Goal: Information Seeking & Learning: Check status

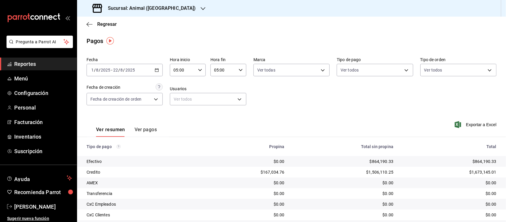
click at [137, 13] on div "Sucursal: Animal ([GEOGRAPHIC_DATA])" at bounding box center [145, 8] width 126 height 17
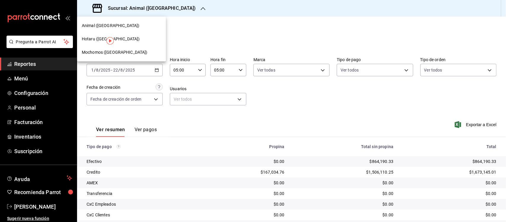
click at [103, 51] on span "Mochomos ([GEOGRAPHIC_DATA])" at bounding box center [115, 52] width 66 height 6
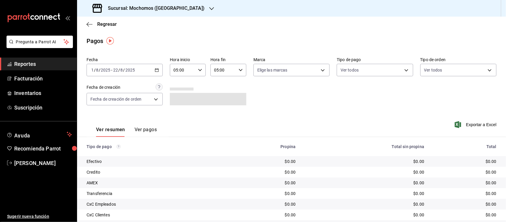
click at [329, 107] on div "Fecha [DATE] [DATE] - [DATE] [DATE] Hora inicio 05:00 Hora inicio Hora fin 05:0…" at bounding box center [292, 84] width 410 height 58
click at [31, 60] on span "Reportes" at bounding box center [43, 64] width 58 height 8
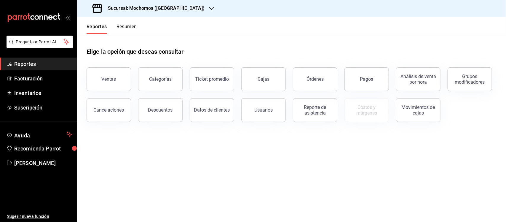
click at [24, 66] on span "Reportes" at bounding box center [43, 64] width 58 height 8
click at [26, 61] on span "Reportes" at bounding box center [43, 64] width 58 height 8
drag, startPoint x: 100, startPoint y: 76, endPoint x: 0, endPoint y: 219, distance: 174.1
click at [100, 76] on button "Ventas" at bounding box center [109, 79] width 44 height 24
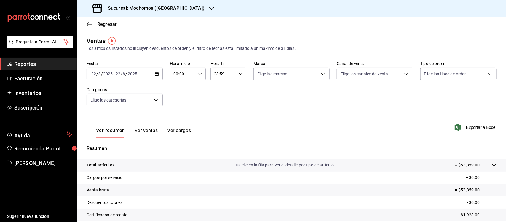
click at [156, 73] on \(Stroke\) "button" at bounding box center [156, 73] width 3 height 0
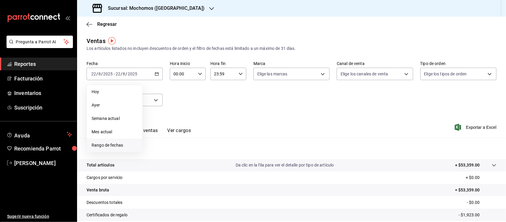
click at [113, 146] on span "Rango de fechas" at bounding box center [115, 145] width 46 height 6
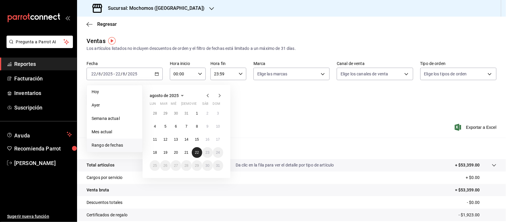
click at [197, 153] on abbr "22" at bounding box center [197, 152] width 4 height 4
click at [196, 113] on abbr "1" at bounding box center [197, 113] width 2 height 4
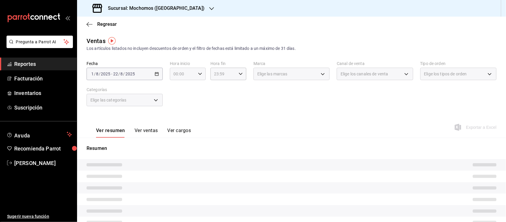
click at [198, 74] on icon "button" at bounding box center [200, 74] width 4 height 4
click at [178, 90] on button "05" at bounding box center [177, 86] width 15 height 12
type input "05:00"
click at [196, 93] on button "00" at bounding box center [195, 89] width 15 height 12
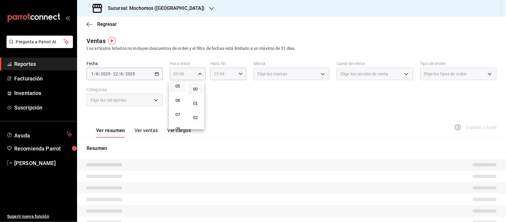
click at [223, 92] on div at bounding box center [253, 111] width 506 height 222
click at [239, 72] on icon "button" at bounding box center [241, 74] width 4 height 4
click at [218, 95] on span "05" at bounding box center [218, 95] width 8 height 5
click at [237, 90] on span "00" at bounding box center [236, 89] width 8 height 5
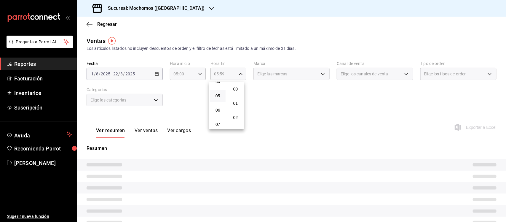
type input "05:00"
click at [279, 106] on div at bounding box center [253, 111] width 506 height 222
click at [286, 73] on span "Elige las marcas" at bounding box center [272, 74] width 30 height 6
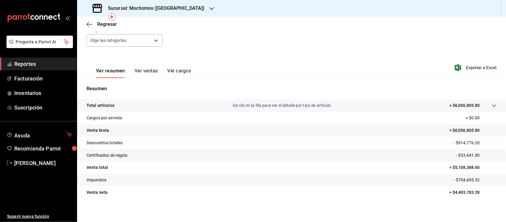
scroll to position [62, 0]
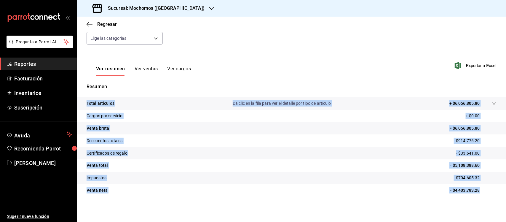
drag, startPoint x: 87, startPoint y: 103, endPoint x: 478, endPoint y: 191, distance: 401.4
click at [478, 191] on tbody "Total artículos Da clic en la fila para ver el detalle por tipo de artículo + $…" at bounding box center [291, 146] width 429 height 99
copy tbody "Total artículos Da clic en la fila para ver el detalle por tipo de artículo + $…"
click at [24, 64] on span "Reportes" at bounding box center [43, 64] width 58 height 8
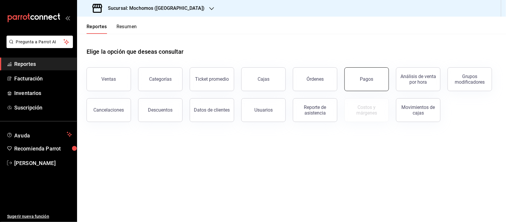
click at [372, 82] on button "Pagos" at bounding box center [367, 79] width 44 height 24
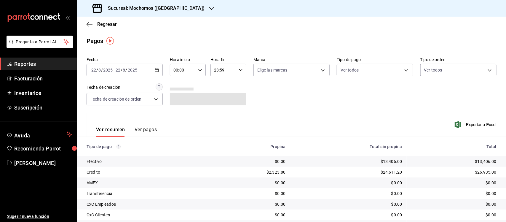
click at [156, 70] on icon "button" at bounding box center [157, 70] width 4 height 4
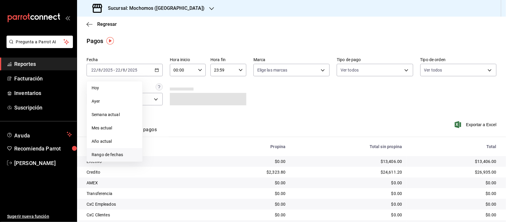
click at [117, 157] on span "Rango de fechas" at bounding box center [115, 154] width 46 height 6
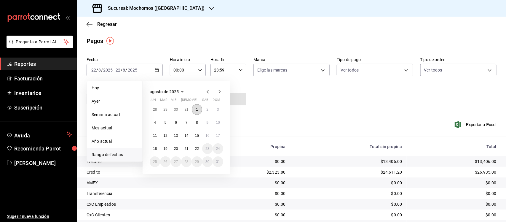
click at [198, 106] on button "1" at bounding box center [197, 109] width 10 height 11
click at [195, 150] on abbr "22" at bounding box center [197, 148] width 4 height 4
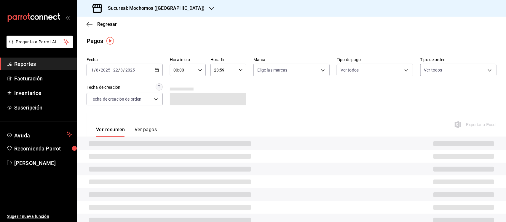
click at [194, 66] on div "00:00 Hora inicio" at bounding box center [188, 70] width 36 height 12
click at [181, 117] on span "05" at bounding box center [178, 119] width 8 height 5
type input "05:00"
click at [197, 90] on button "00" at bounding box center [195, 85] width 15 height 12
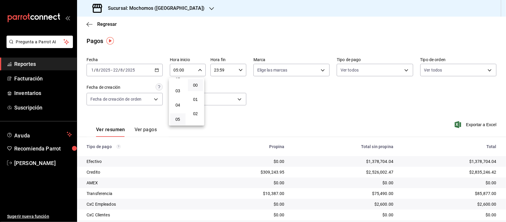
click at [197, 87] on button "00" at bounding box center [195, 85] width 15 height 12
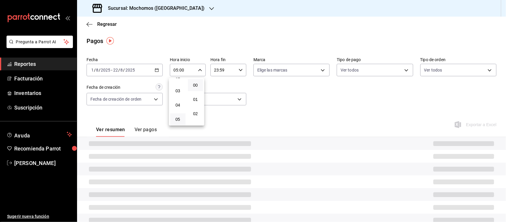
click at [237, 70] on div at bounding box center [253, 111] width 506 height 222
click at [239, 70] on icon "button" at bounding box center [241, 70] width 4 height 4
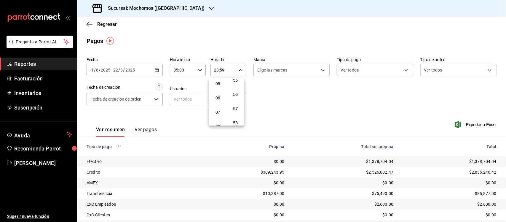
scroll to position [64, 0]
click at [217, 90] on span "05" at bounding box center [218, 92] width 8 height 5
click at [235, 87] on span "00" at bounding box center [236, 85] width 8 height 5
type input "05:00"
click at [276, 106] on div at bounding box center [253, 111] width 506 height 222
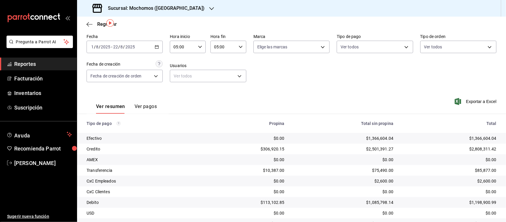
scroll to position [50, 0]
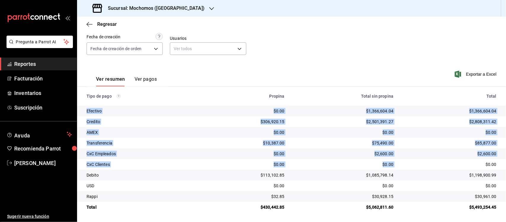
drag, startPoint x: 85, startPoint y: 112, endPoint x: 446, endPoint y: 159, distance: 364.5
click at [469, 164] on tbody "Efectivo $0.00 $1,366,604.04 $1,366,604.04 Credito $306,920.15 $2,501,391.27 $2…" at bounding box center [291, 159] width 429 height 107
drag, startPoint x: 134, startPoint y: 110, endPoint x: 131, endPoint y: 109, distance: 3.2
click at [134, 110] on div "Efectivo" at bounding box center [142, 111] width 111 height 6
click at [159, 121] on div "Credito" at bounding box center [142, 122] width 111 height 6
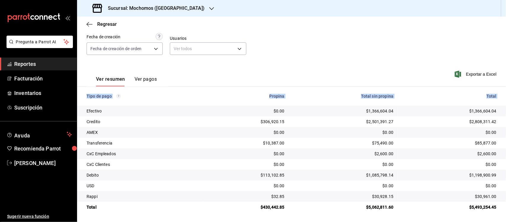
scroll to position [51, 0]
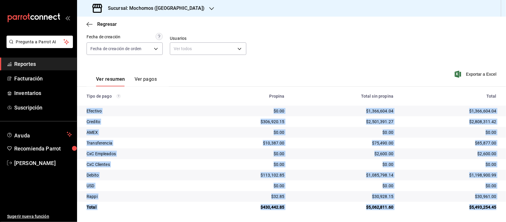
drag, startPoint x: 83, startPoint y: 112, endPoint x: 490, endPoint y: 206, distance: 417.8
click at [490, 206] on tbody "Efectivo $0.00 $1,366,604.04 $1,366,604.04 Credito $306,920.15 $2,501,391.27 $2…" at bounding box center [291, 159] width 429 height 107
copy tbody "Efectivo $0.00 $1,366,604.04 $1,366,604.04 Credito $306,920.15 $2,501,391.27 $2…"
click at [22, 66] on span "Reportes" at bounding box center [43, 64] width 58 height 8
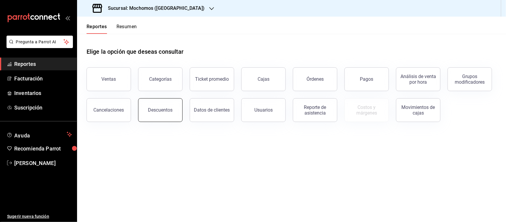
click at [162, 109] on div "Descuentos" at bounding box center [160, 110] width 25 height 6
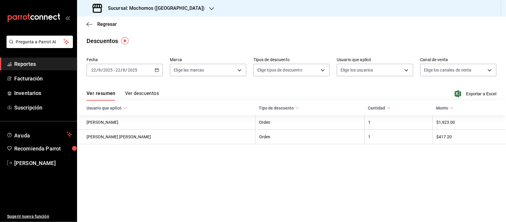
click at [156, 69] on icon "button" at bounding box center [157, 70] width 4 height 4
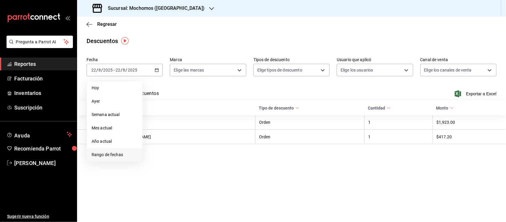
click at [106, 157] on span "Rango de fechas" at bounding box center [115, 154] width 46 height 6
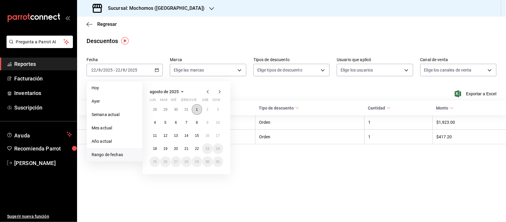
click at [194, 109] on button "1" at bounding box center [197, 109] width 10 height 11
click at [186, 150] on button "21" at bounding box center [186, 148] width 10 height 11
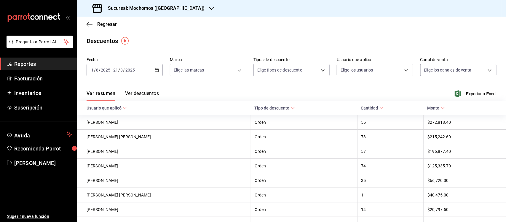
click at [30, 65] on span "Reportes" at bounding box center [43, 64] width 58 height 8
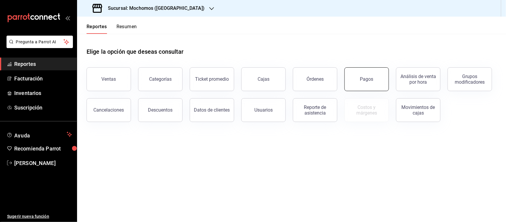
click at [361, 86] on button "Pagos" at bounding box center [367, 79] width 44 height 24
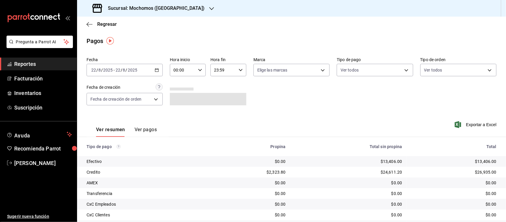
click at [17, 67] on span "Reportes" at bounding box center [43, 64] width 58 height 8
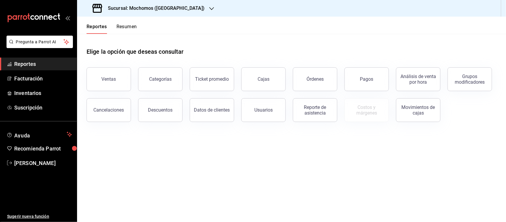
click at [25, 61] on span "Reportes" at bounding box center [43, 64] width 58 height 8
click at [101, 87] on button "Ventas" at bounding box center [109, 79] width 44 height 24
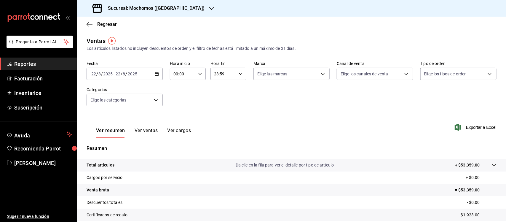
click at [156, 73] on icon "button" at bounding box center [157, 74] width 4 height 4
click at [150, 71] on div "[DATE] [DATE] - [DATE] [DATE]" at bounding box center [125, 74] width 76 height 12
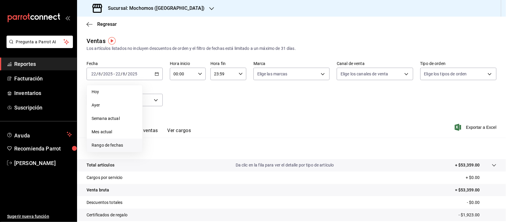
click at [113, 145] on span "Rango de fechas" at bounding box center [115, 145] width 46 height 6
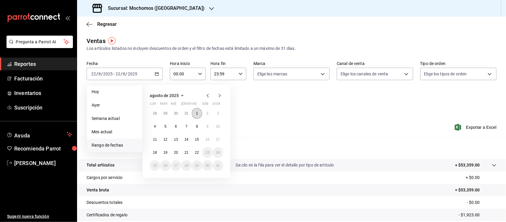
click at [198, 111] on abbr "1" at bounding box center [197, 113] width 2 height 4
click at [194, 157] on button "22" at bounding box center [197, 152] width 10 height 11
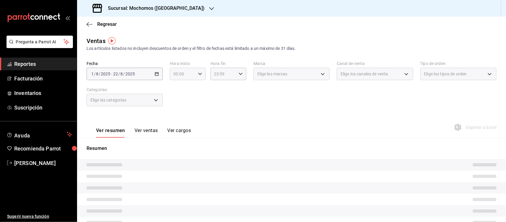
click at [198, 72] on icon "button" at bounding box center [200, 74] width 4 height 4
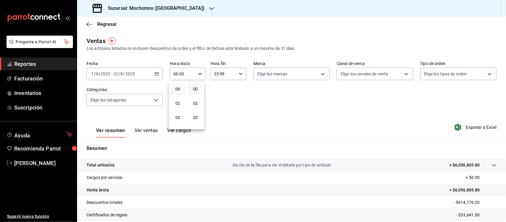
scroll to position [37, 0]
click at [178, 121] on span "05" at bounding box center [178, 123] width 8 height 5
type input "05:00"
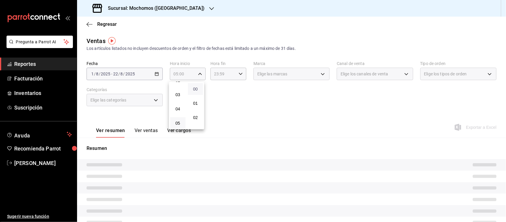
click at [199, 89] on span "00" at bounding box center [196, 89] width 8 height 5
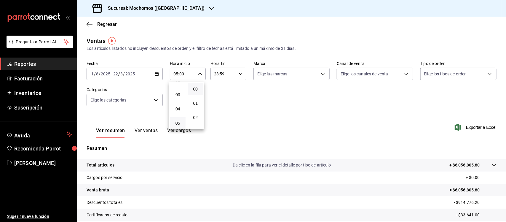
click at [211, 88] on div at bounding box center [253, 111] width 506 height 222
click at [239, 71] on div "23:59 Hora fin" at bounding box center [228, 74] width 36 height 12
click at [219, 95] on span "05" at bounding box center [218, 95] width 8 height 5
click at [237, 89] on span "00" at bounding box center [236, 89] width 8 height 5
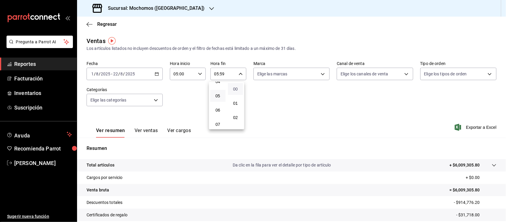
type input "05:00"
click at [281, 106] on div at bounding box center [253, 111] width 506 height 222
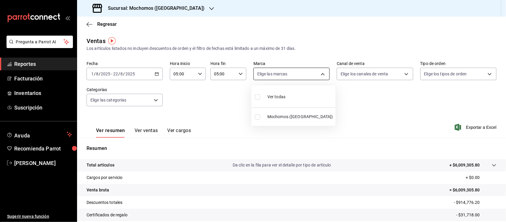
click at [309, 73] on body "Pregunta a Parrot AI Reportes Facturación Inventarios Suscripción Ayuda Recomie…" at bounding box center [253, 111] width 506 height 222
click at [261, 95] on label at bounding box center [259, 97] width 8 height 9
click at [260, 95] on input "checkbox" at bounding box center [257, 96] width 5 height 5
checkbox input "false"
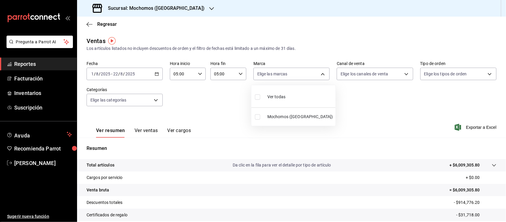
click at [257, 98] on input "checkbox" at bounding box center [257, 96] width 5 height 5
checkbox input "true"
type input "65eb7388-82e4-42fa-8caf-680550c77e6f"
checkbox input "true"
click at [361, 107] on div at bounding box center [253, 111] width 506 height 222
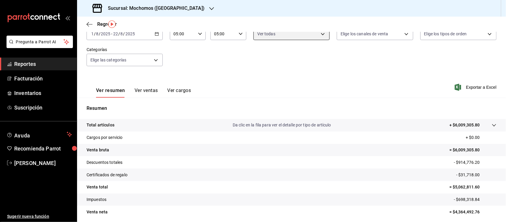
scroll to position [62, 0]
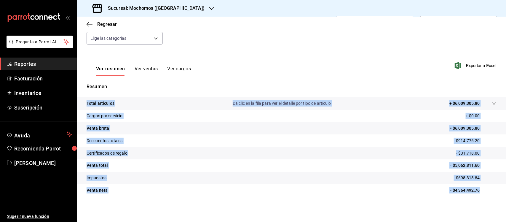
drag, startPoint x: 84, startPoint y: 103, endPoint x: 479, endPoint y: 188, distance: 404.6
click at [479, 188] on tbody "Total artículos Da clic en la fila para ver el detalle por tipo de artículo + $…" at bounding box center [291, 146] width 429 height 99
copy tbody "Total artículos Da clic en la fila para ver el detalle por tipo de artículo + $…"
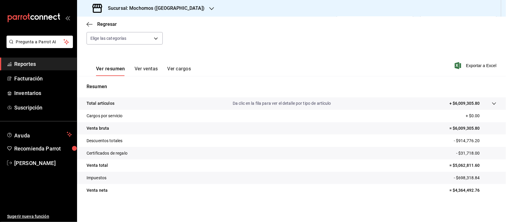
click at [322, 199] on div "Total artículos Da clic en la fila para ver el detalle por tipo de artículo + $…" at bounding box center [291, 150] width 429 height 106
